Goal: Use online tool/utility: Use online tool/utility

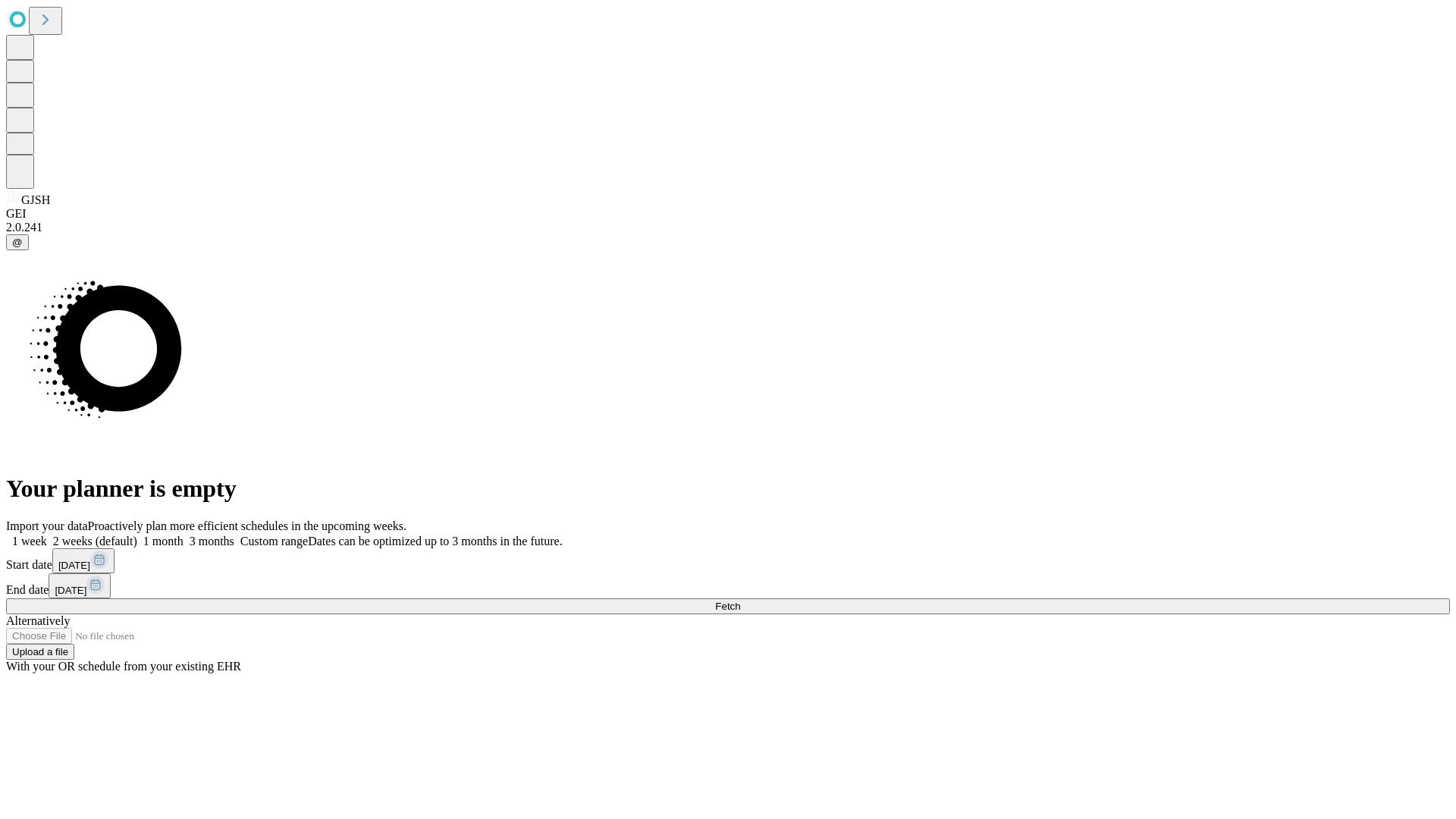
click at [740, 600] on span "Fetch" at bounding box center [727, 606] width 25 height 11
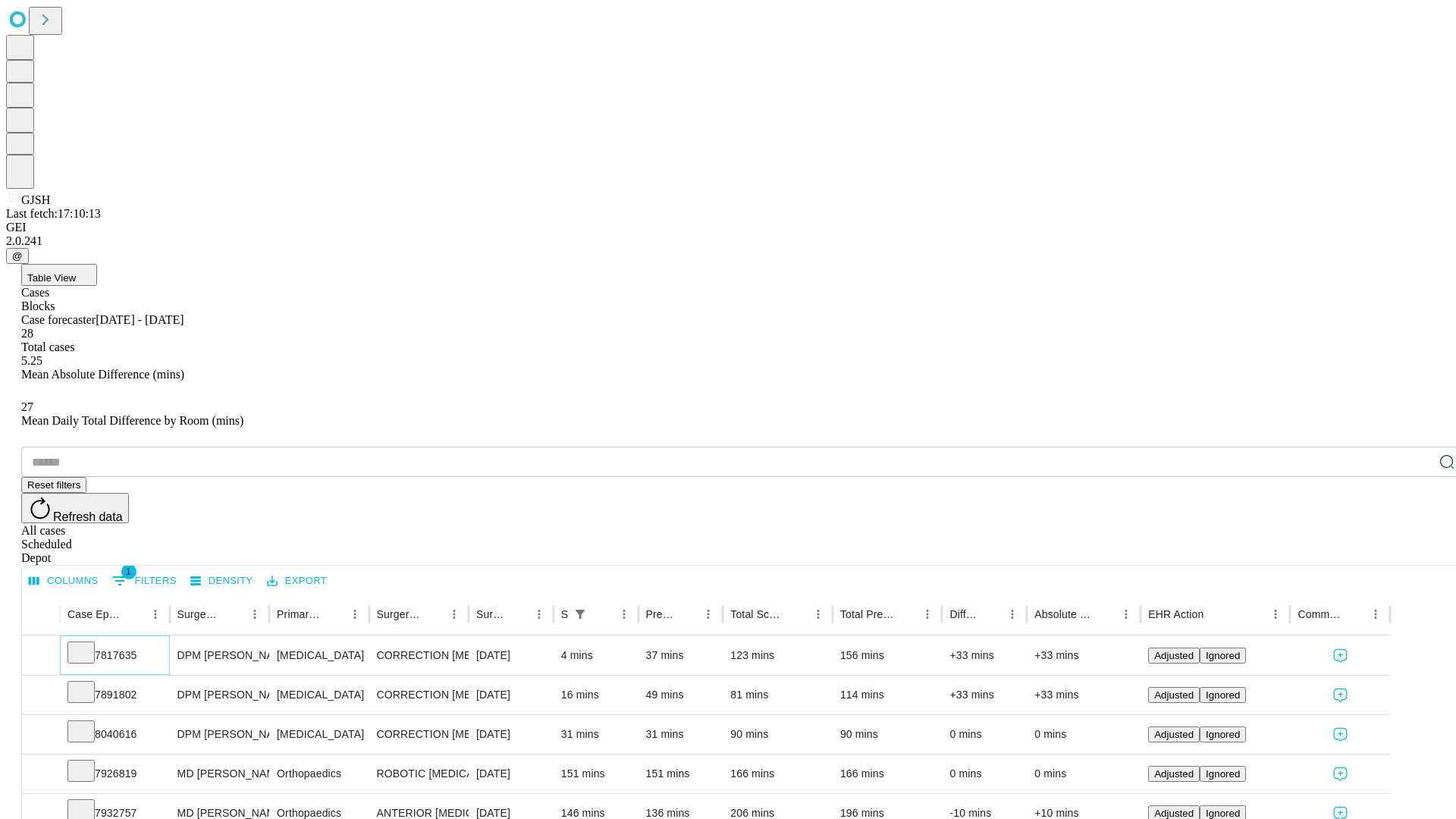
click at [89, 643] on icon at bounding box center [80, 650] width 15 height 15
